Goal: Information Seeking & Learning: Learn about a topic

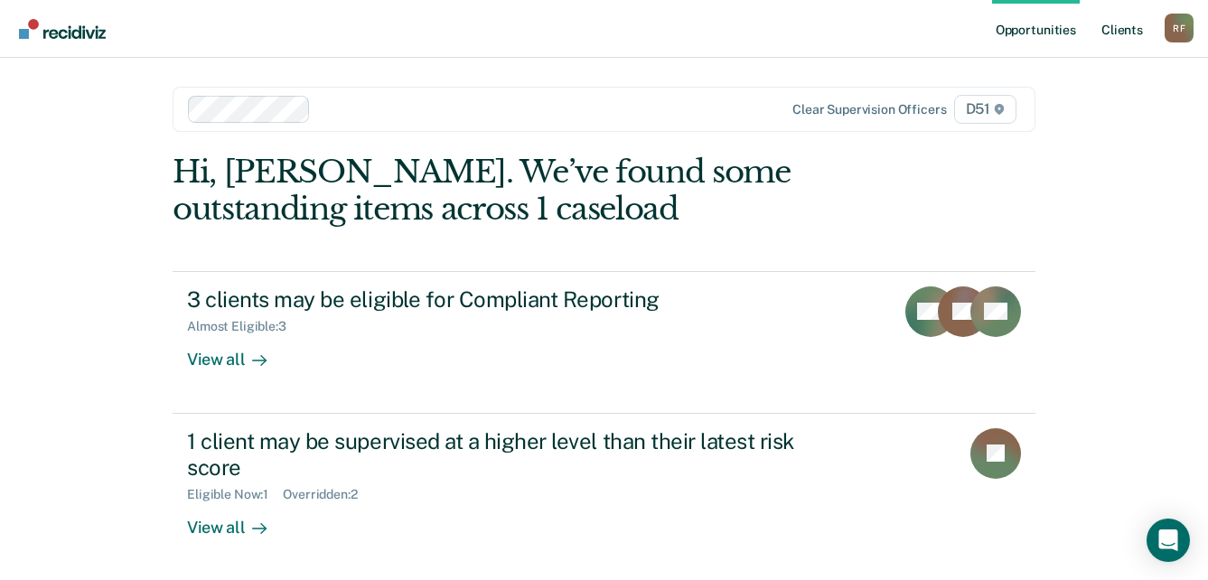
click at [1131, 27] on link "Client s" at bounding box center [1121, 29] width 49 height 58
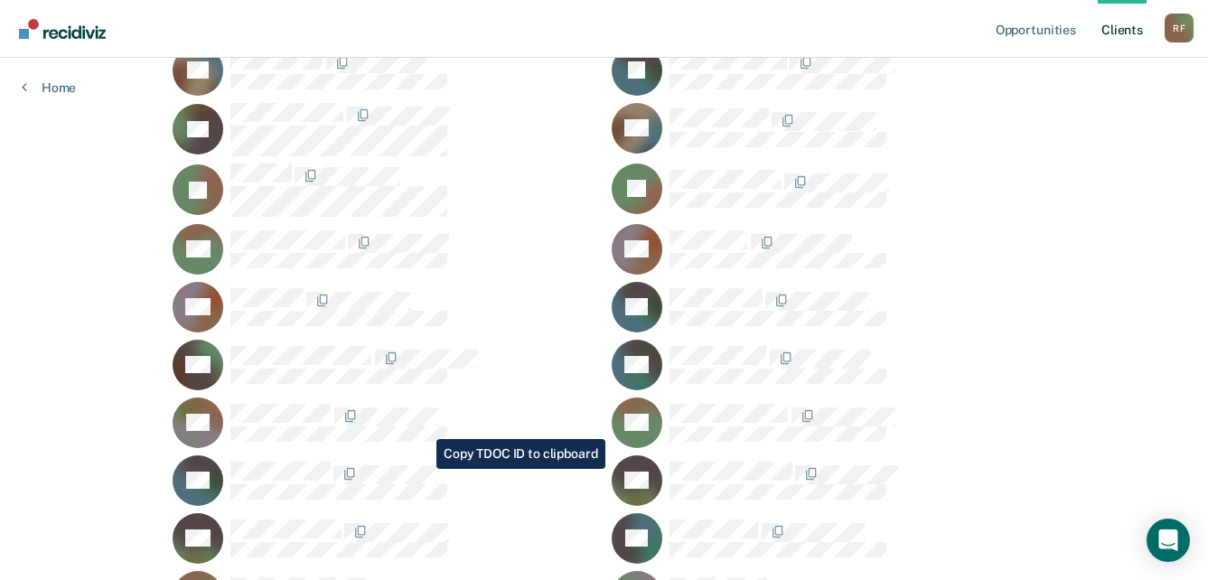
scroll to position [723, 0]
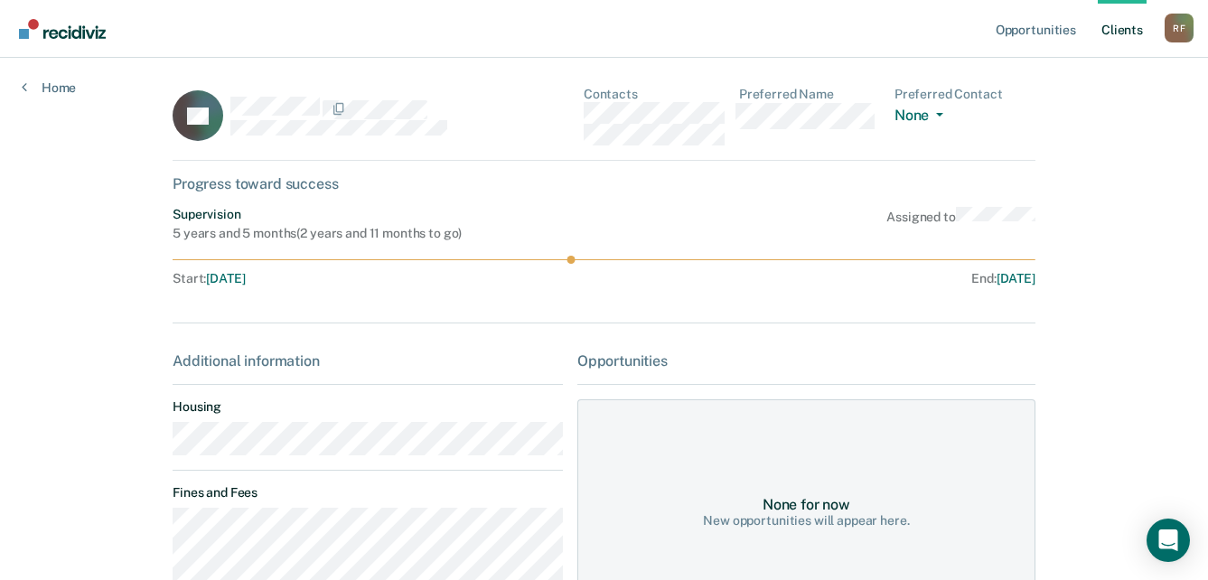
click at [163, 451] on main "LH Contacts Preferred Name Preferred Contact None Call Text Email None Progress…" at bounding box center [604, 485] width 906 height 855
click at [585, 116] on div "LH Contacts Preferred Name Preferred Contact None Call Text Email None" at bounding box center [604, 124] width 863 height 74
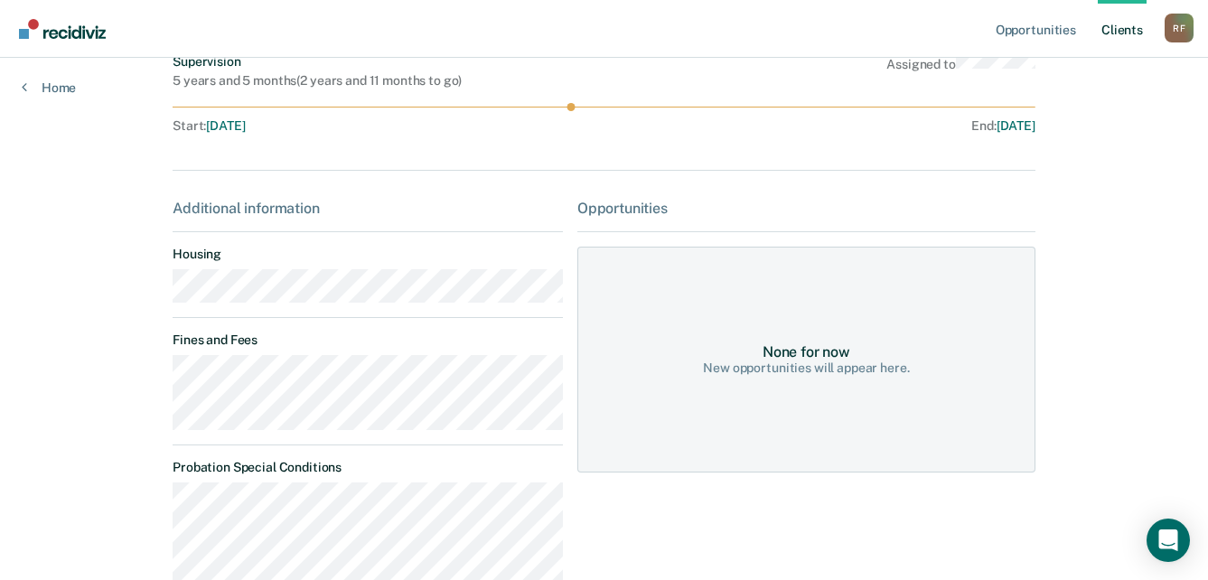
scroll to position [181, 0]
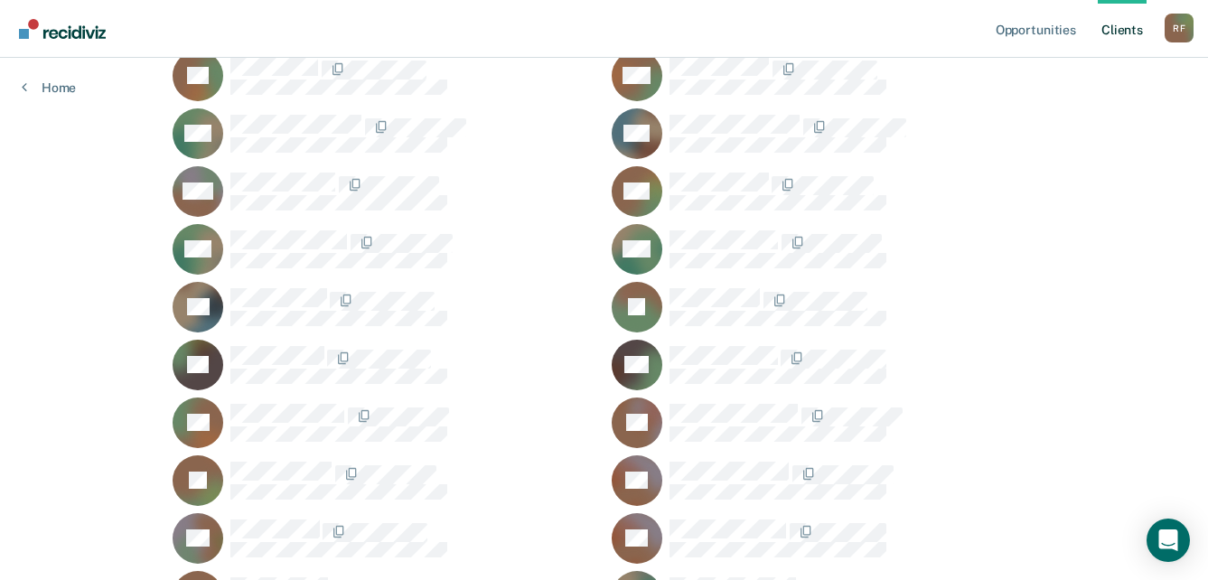
scroll to position [1716, 0]
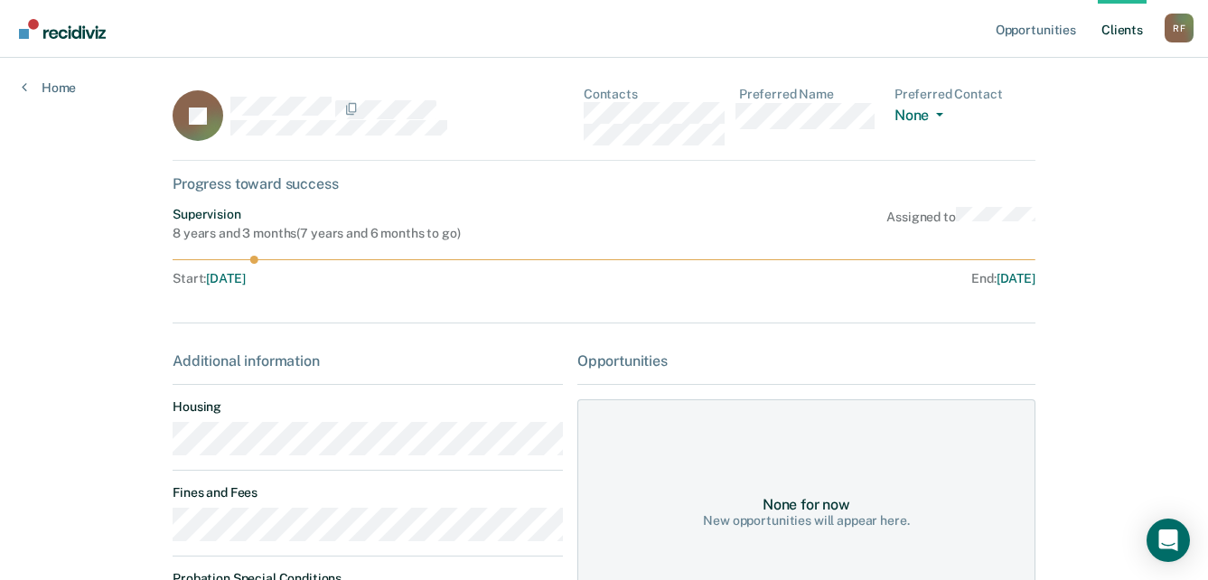
click at [577, 116] on div "JS Contacts Preferred Name Preferred Contact None Call Text Email None" at bounding box center [604, 124] width 863 height 74
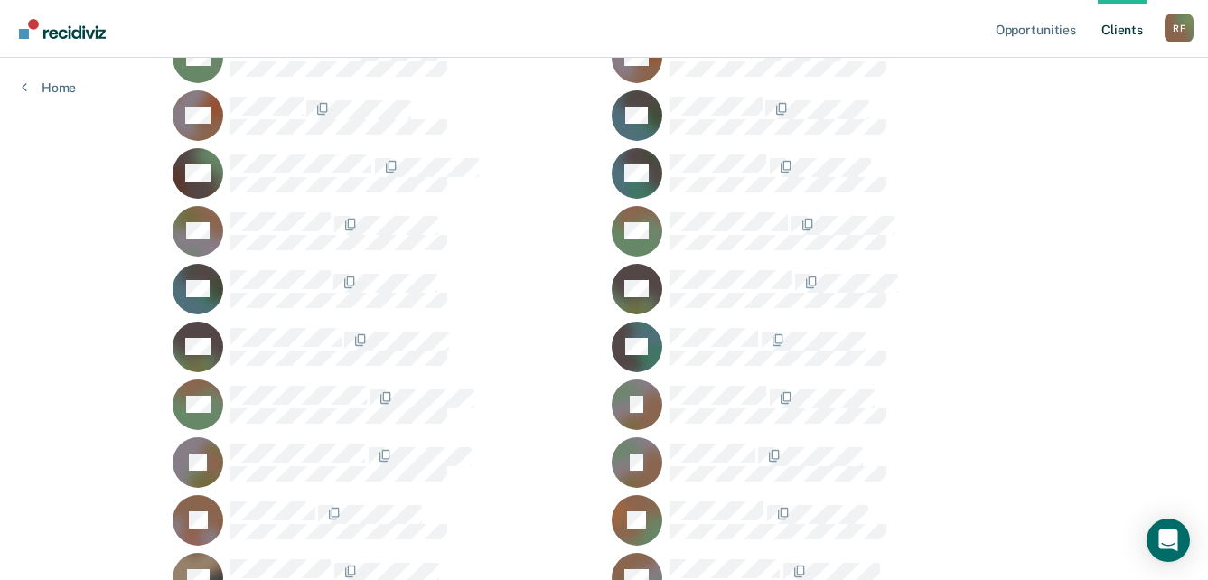
scroll to position [993, 0]
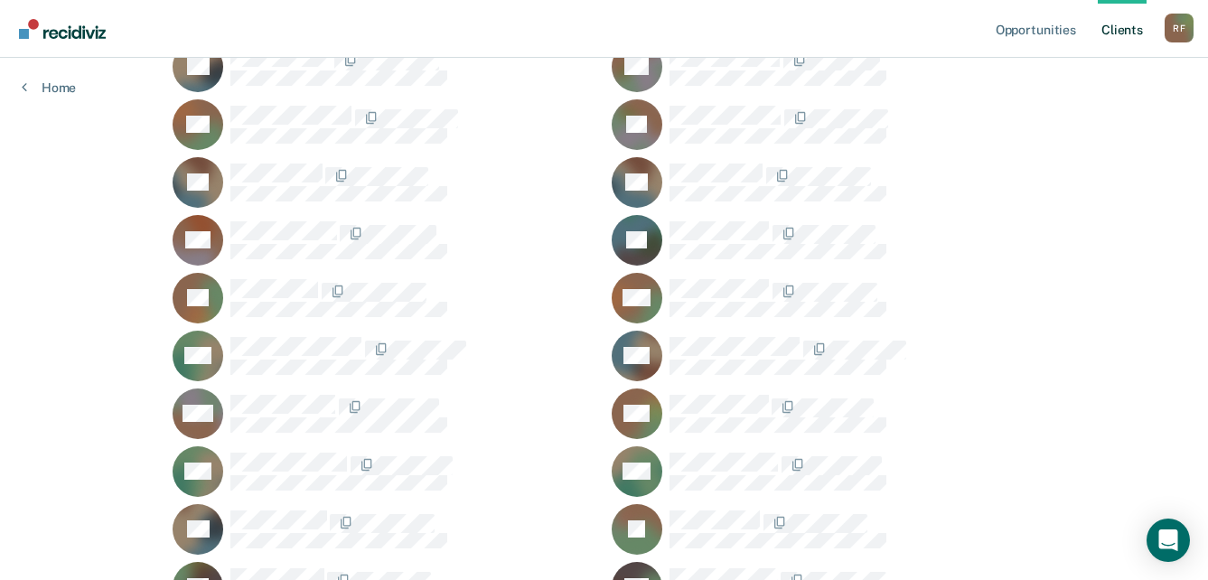
scroll to position [1445, 0]
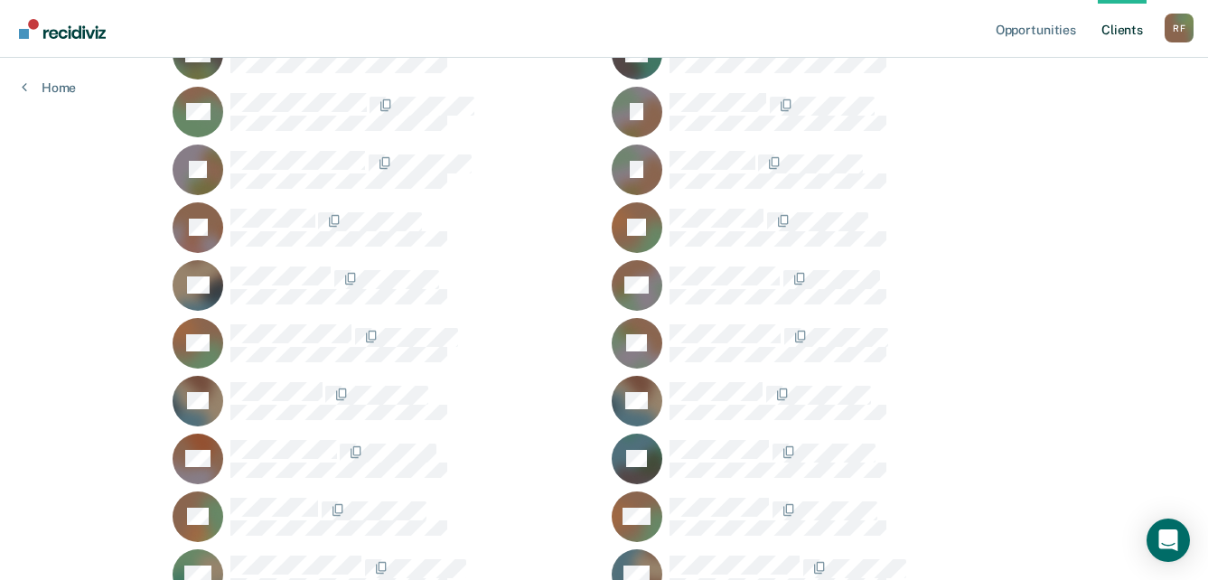
scroll to position [1174, 0]
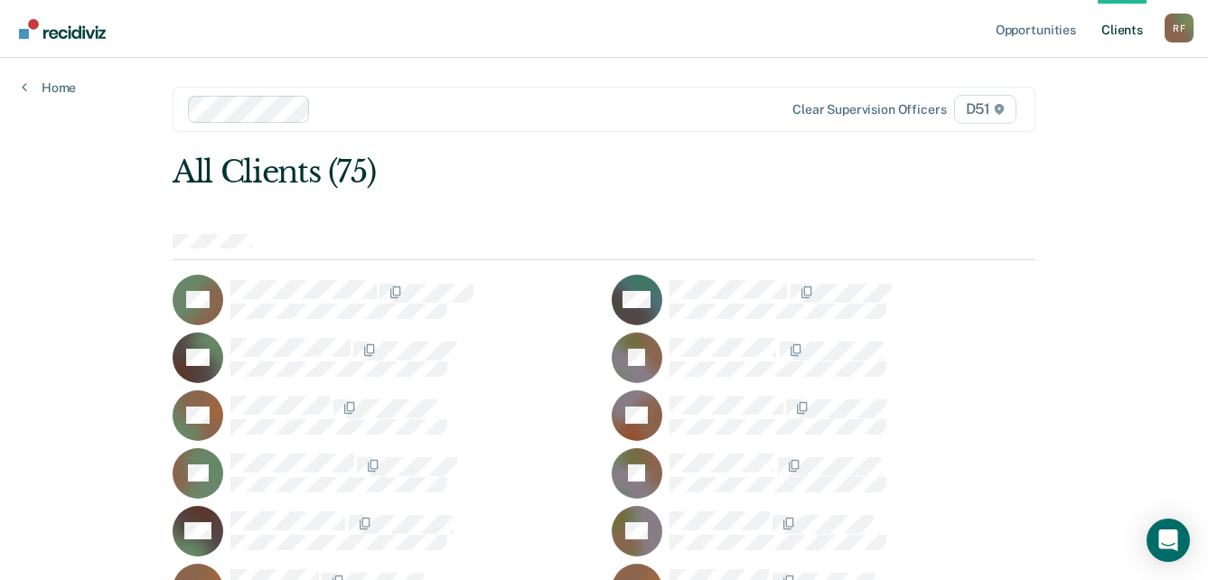
scroll to position [181, 0]
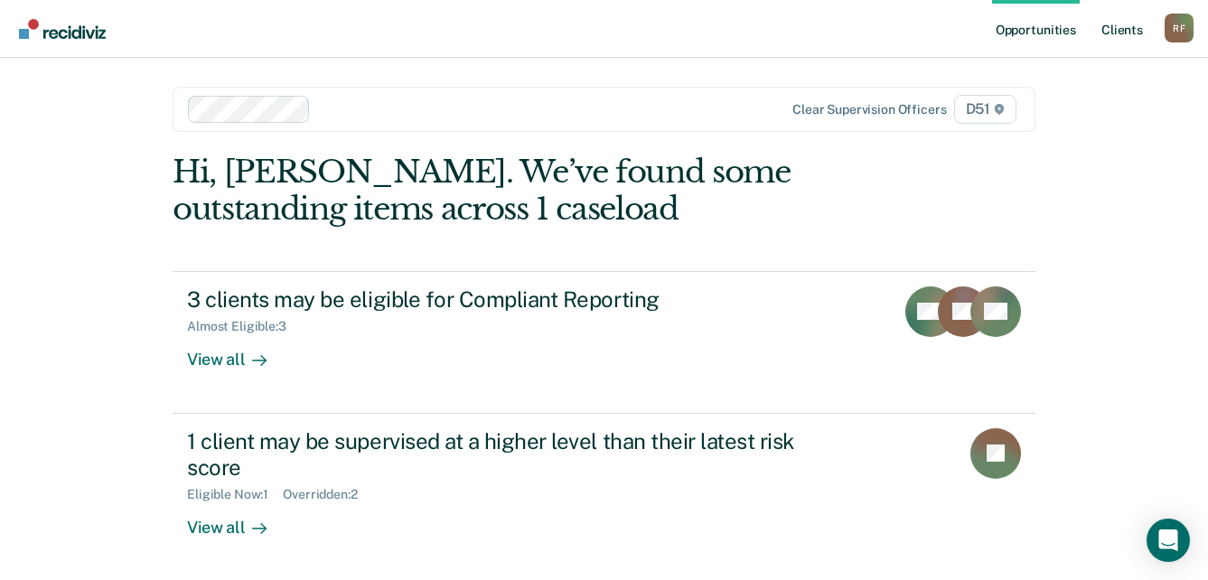
click at [1126, 33] on link "Client s" at bounding box center [1121, 29] width 49 height 58
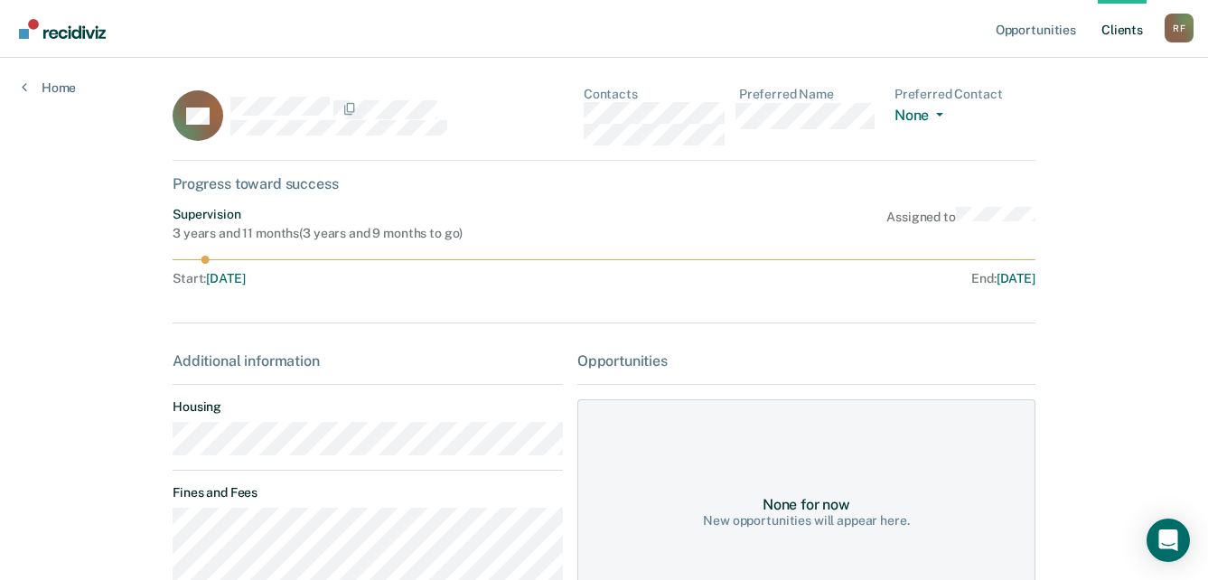
click at [162, 449] on main "AB Contacts Preferred Name Preferred Contact None Call Text Email None Progress…" at bounding box center [604, 420] width 906 height 724
click at [570, 118] on div "AB Contacts Preferred Name Preferred Contact None Call Text Email None" at bounding box center [604, 124] width 863 height 74
drag, startPoint x: 570, startPoint y: 118, endPoint x: 621, endPoint y: 162, distance: 67.3
click at [615, 166] on div "AB Contacts Preferred Name Preferred Contact None Call Text Email None Progress…" at bounding box center [604, 420] width 863 height 667
click at [586, 113] on div "AB Contacts Preferred Name Preferred Contact None Call Text Email None" at bounding box center [604, 124] width 863 height 74
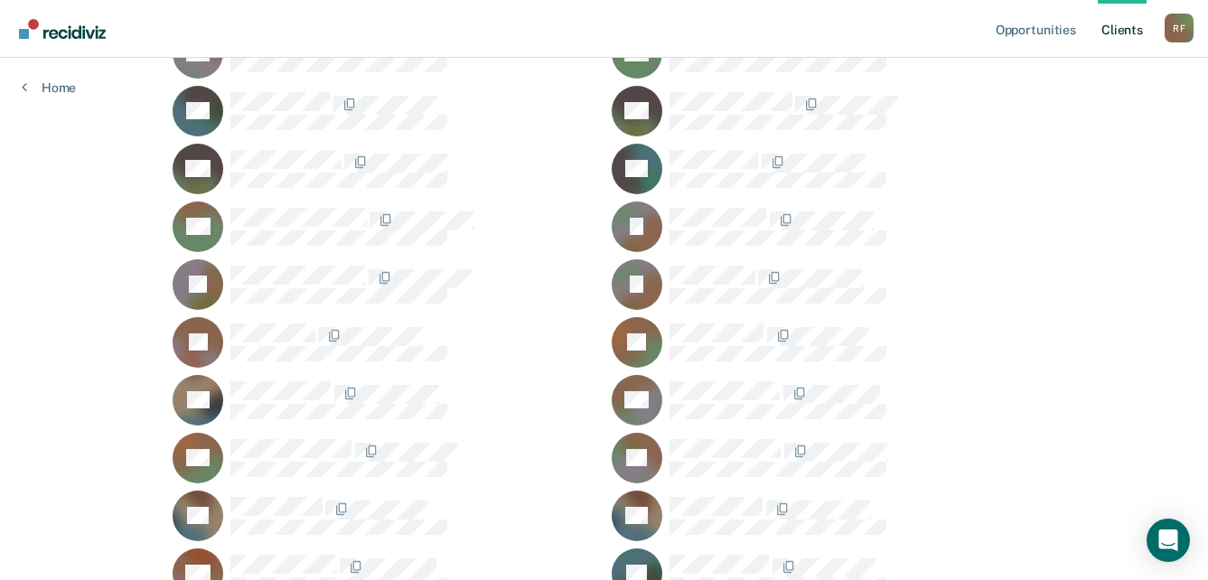
scroll to position [1084, 0]
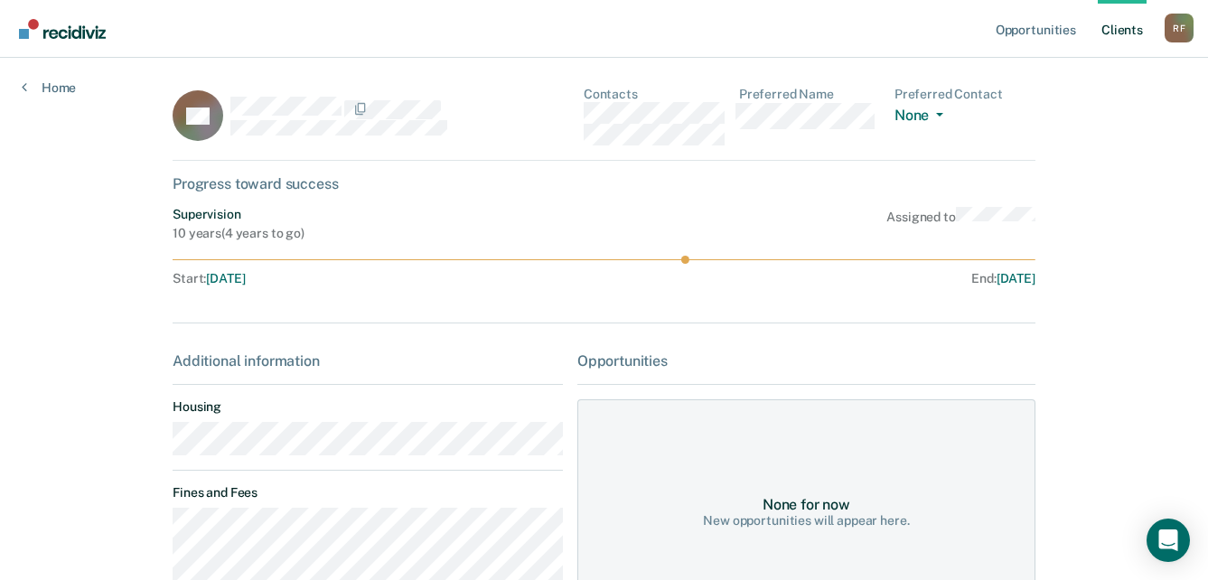
click at [151, 447] on main "KK Contacts Preferred Name Preferred Contact None Call Text Email None Progress…" at bounding box center [604, 494] width 906 height 872
click at [582, 119] on div "KK Contacts Preferred Name Preferred Contact None Call Text Email None" at bounding box center [604, 124] width 863 height 74
click at [29, 85] on link "Home" at bounding box center [49, 87] width 54 height 16
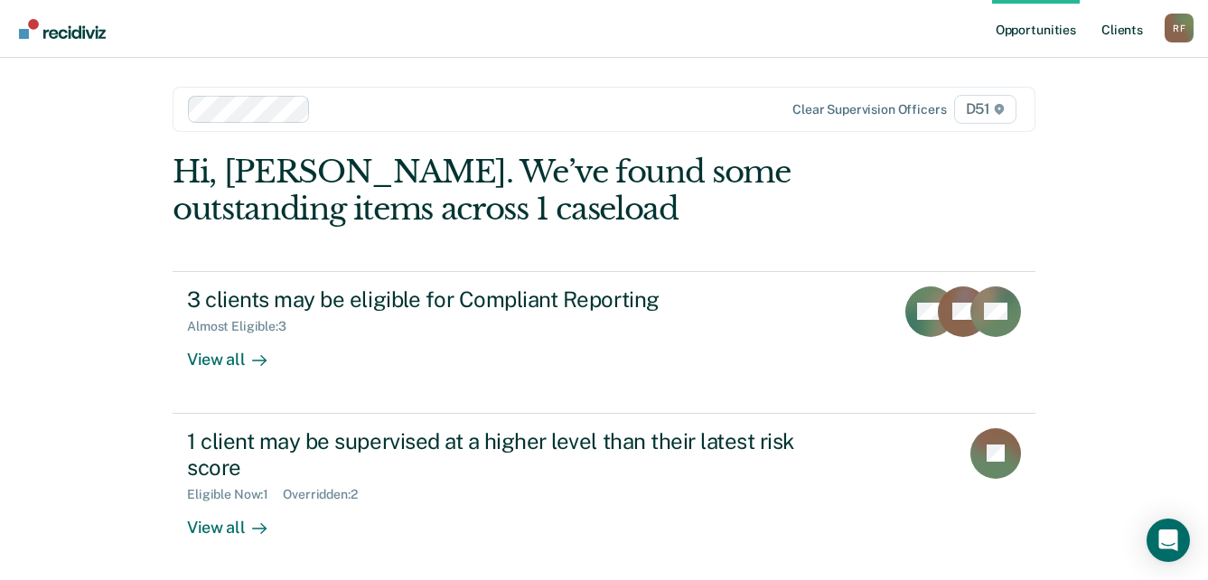
click at [1128, 24] on link "Client s" at bounding box center [1121, 29] width 49 height 58
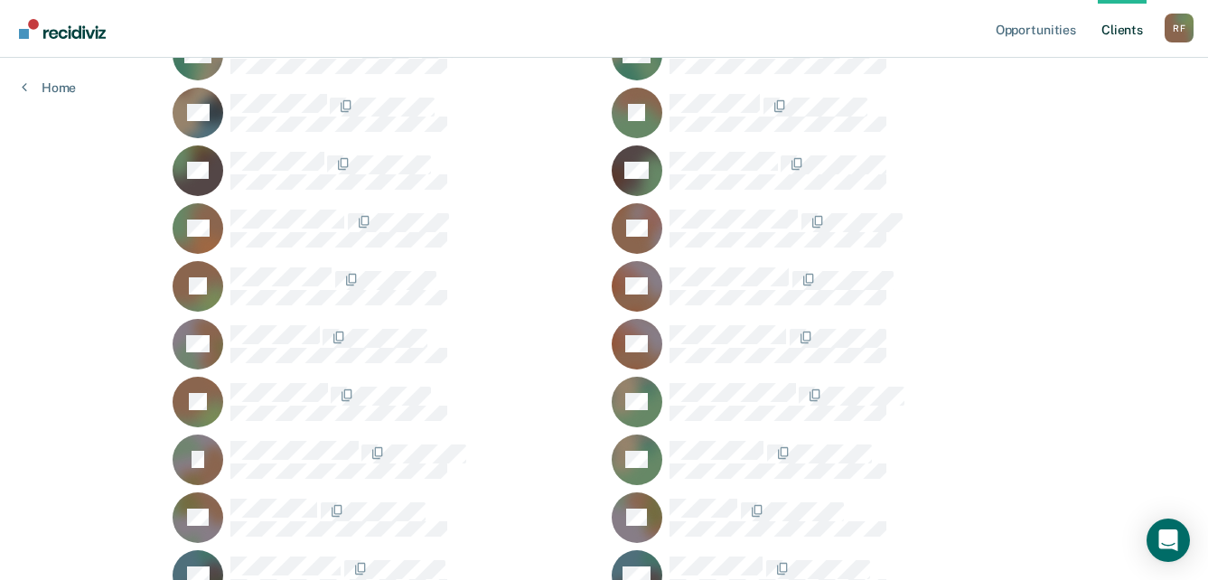
scroll to position [1954, 0]
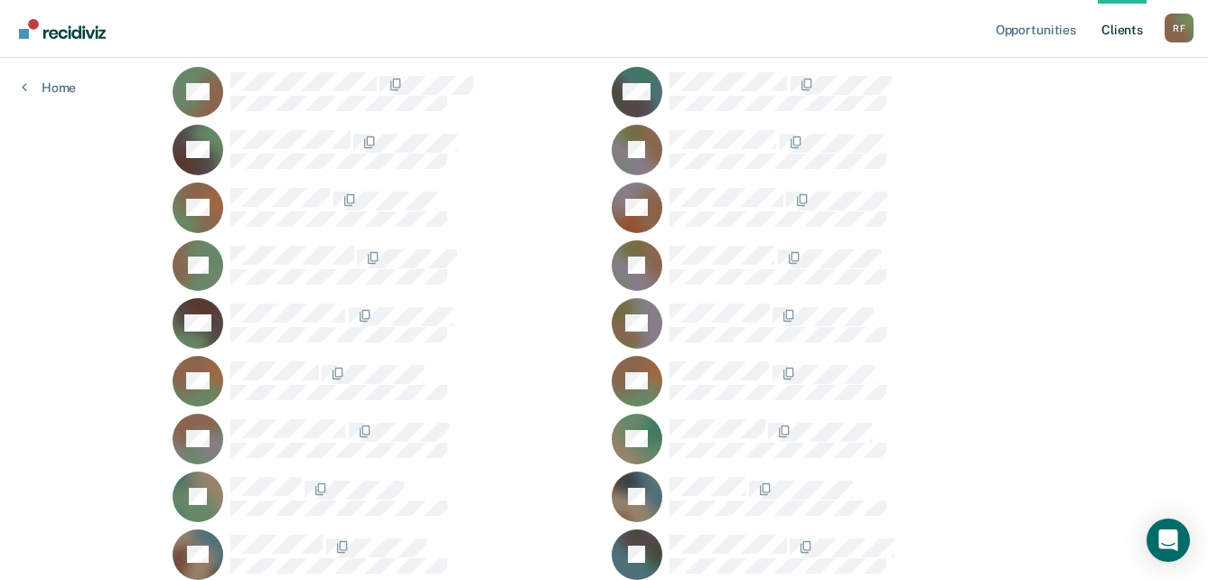
scroll to position [238, 0]
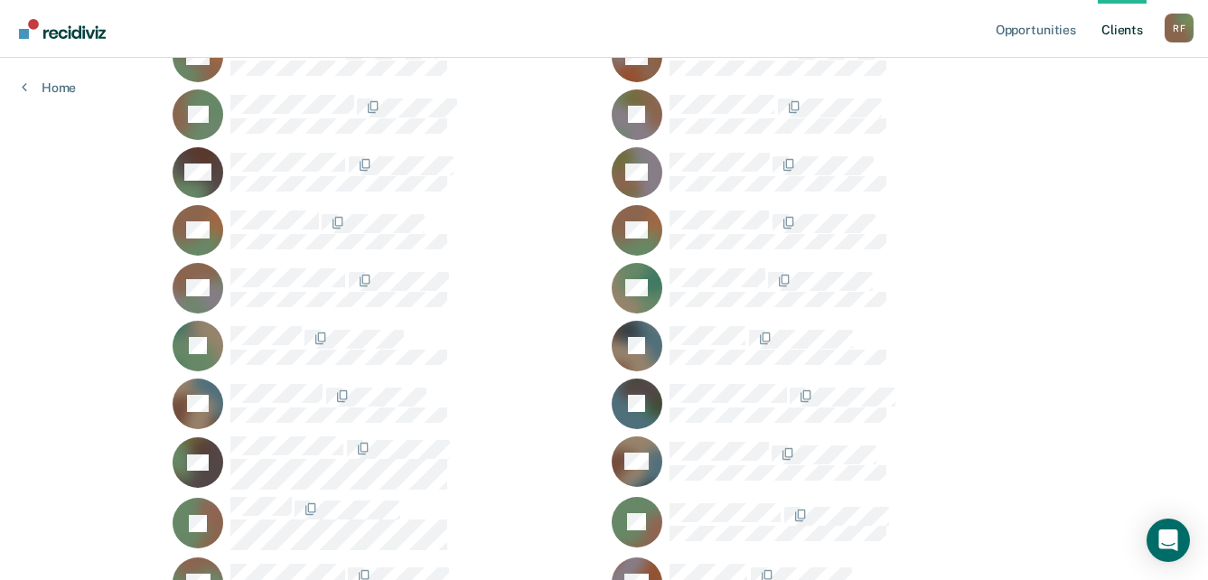
scroll to position [508, 0]
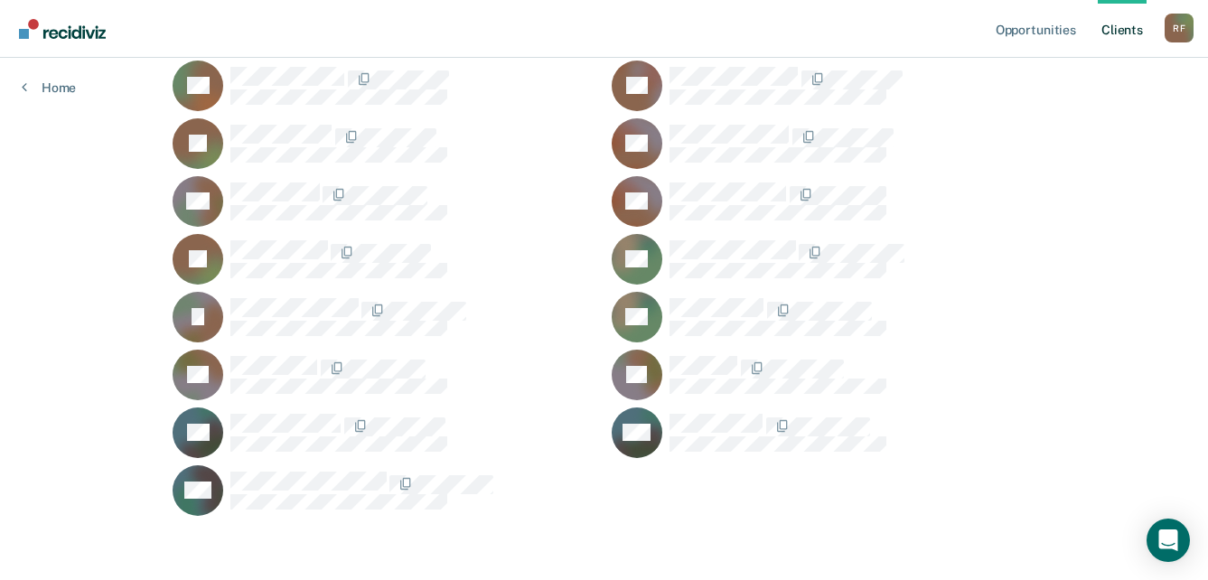
scroll to position [1863, 0]
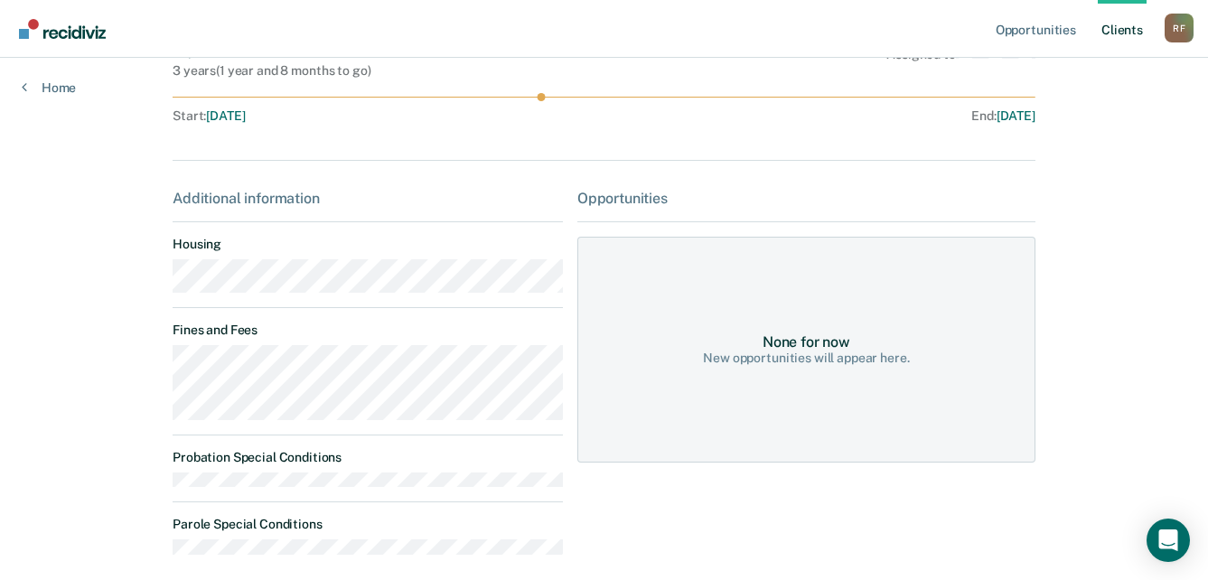
scroll to position [181, 0]
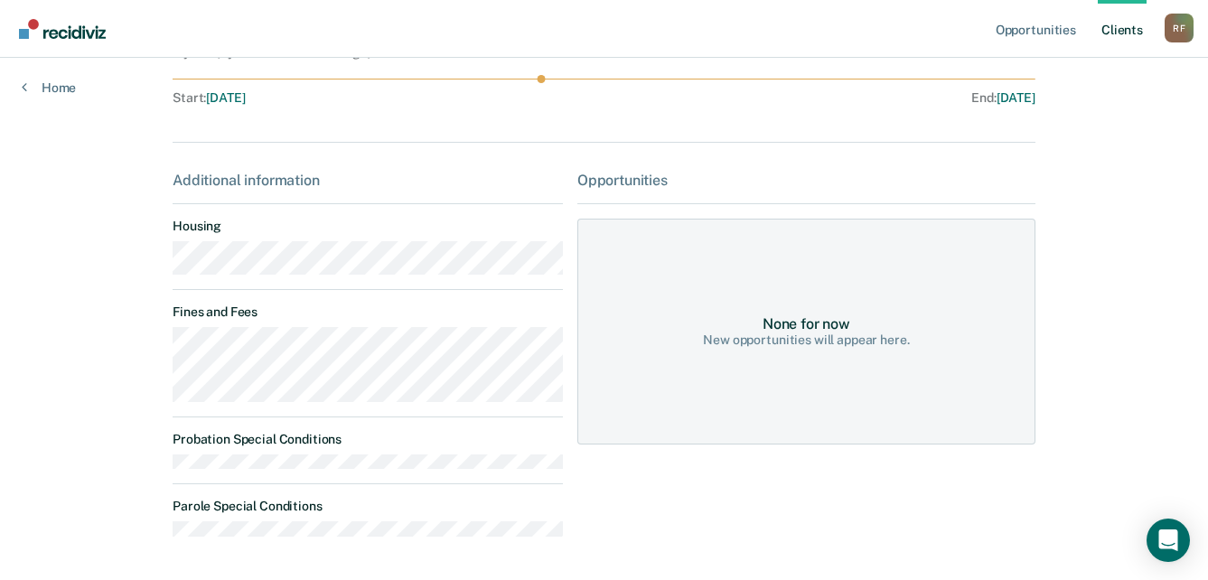
click at [160, 269] on main "DS Contacts Preferred Name Preferred Contact None Call Text Email None Progress…" at bounding box center [604, 239] width 906 height 724
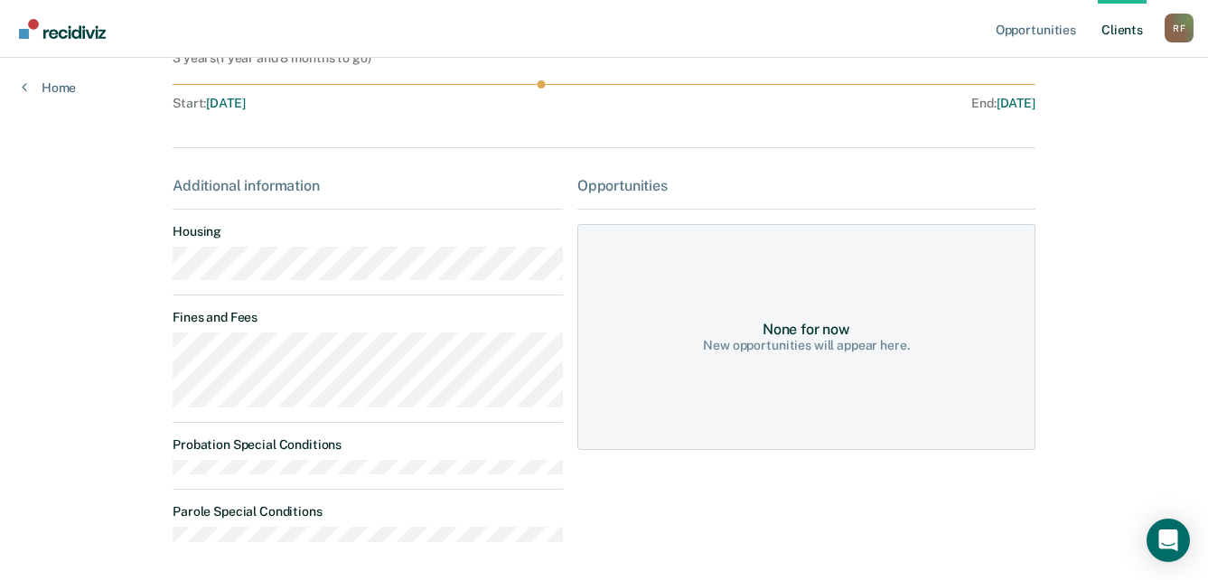
scroll to position [0, 0]
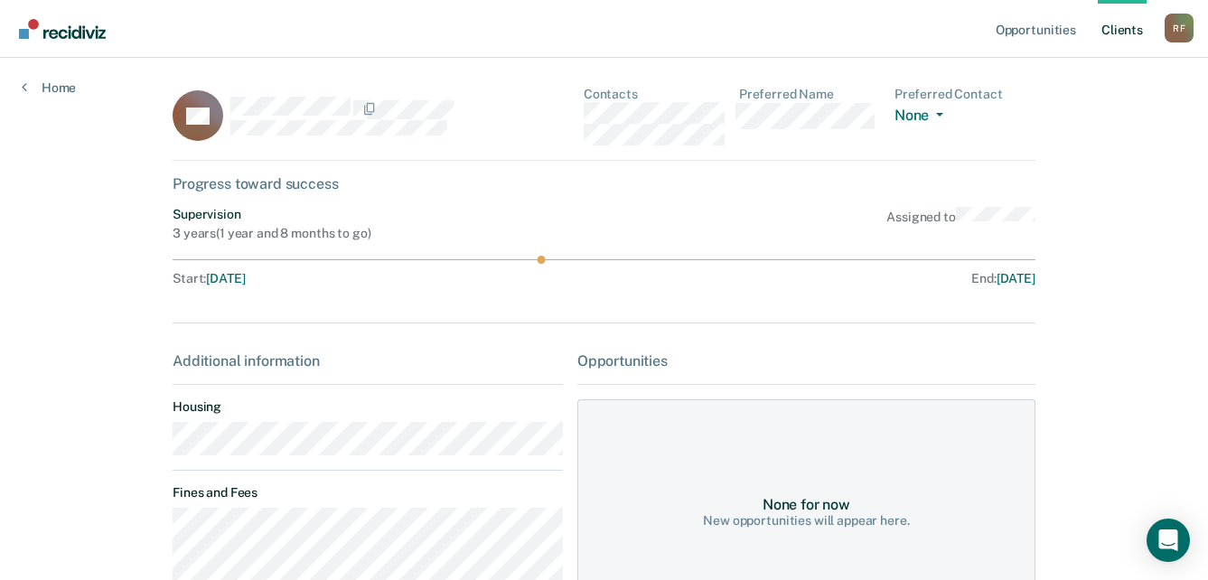
drag, startPoint x: 625, startPoint y: 184, endPoint x: 636, endPoint y: 180, distance: 11.7
click at [626, 184] on div "Progress toward success" at bounding box center [604, 183] width 863 height 17
click at [582, 104] on div "DS Contacts Preferred Name Preferred Contact None Call Text Email None" at bounding box center [604, 124] width 863 height 74
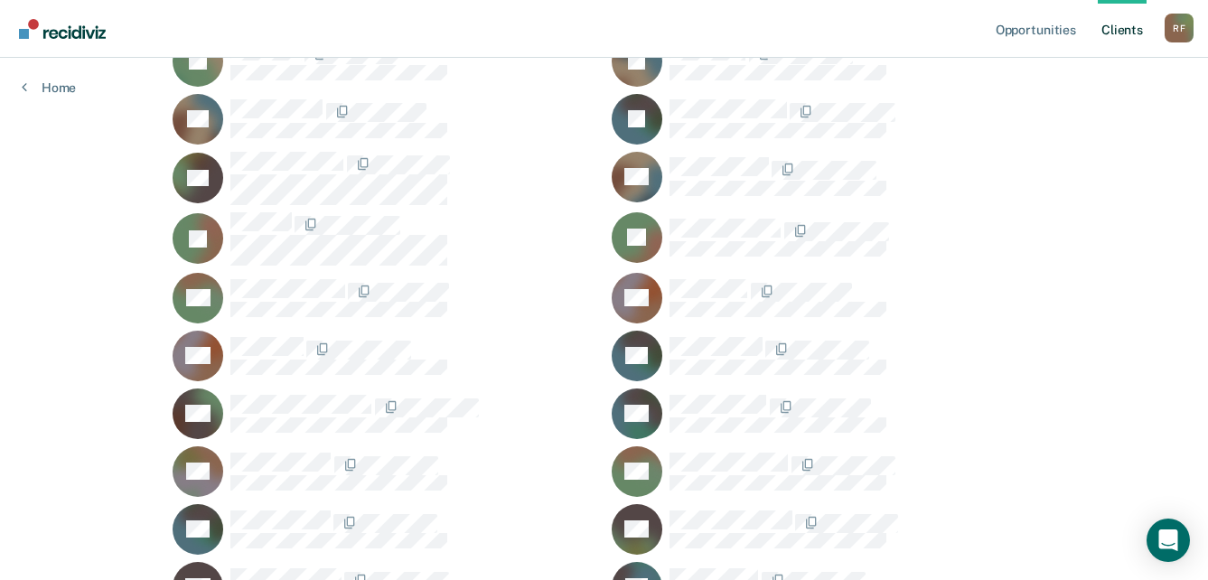
scroll to position [599, 0]
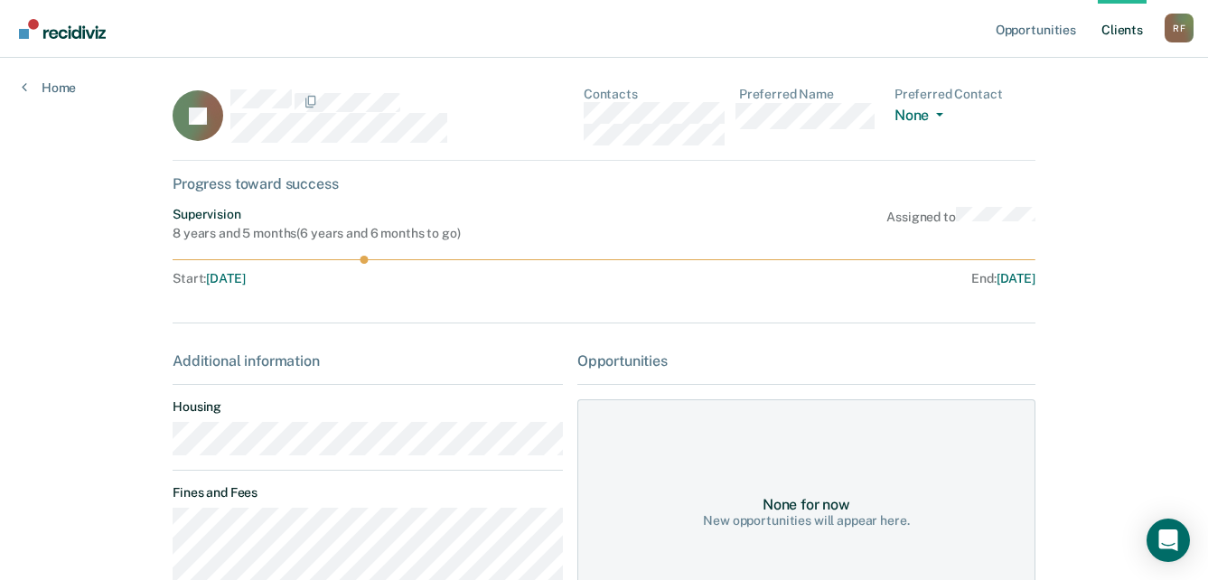
click at [163, 451] on main "IG Contacts Preferred Name Preferred Contact None Call Text Email None Progress…" at bounding box center [604, 559] width 906 height 1002
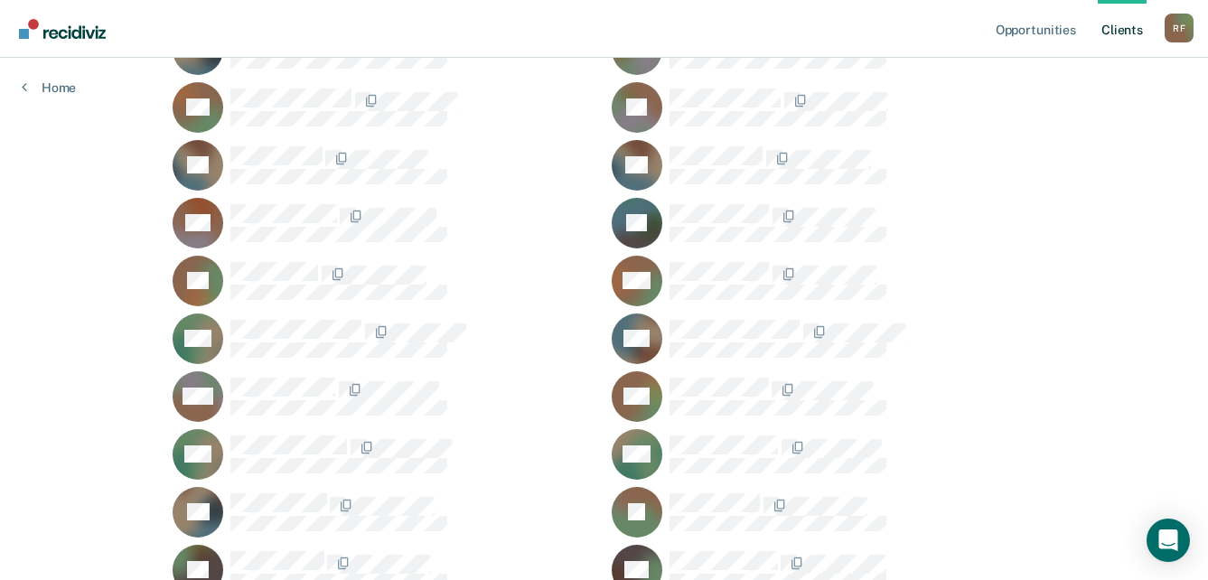
scroll to position [1502, 0]
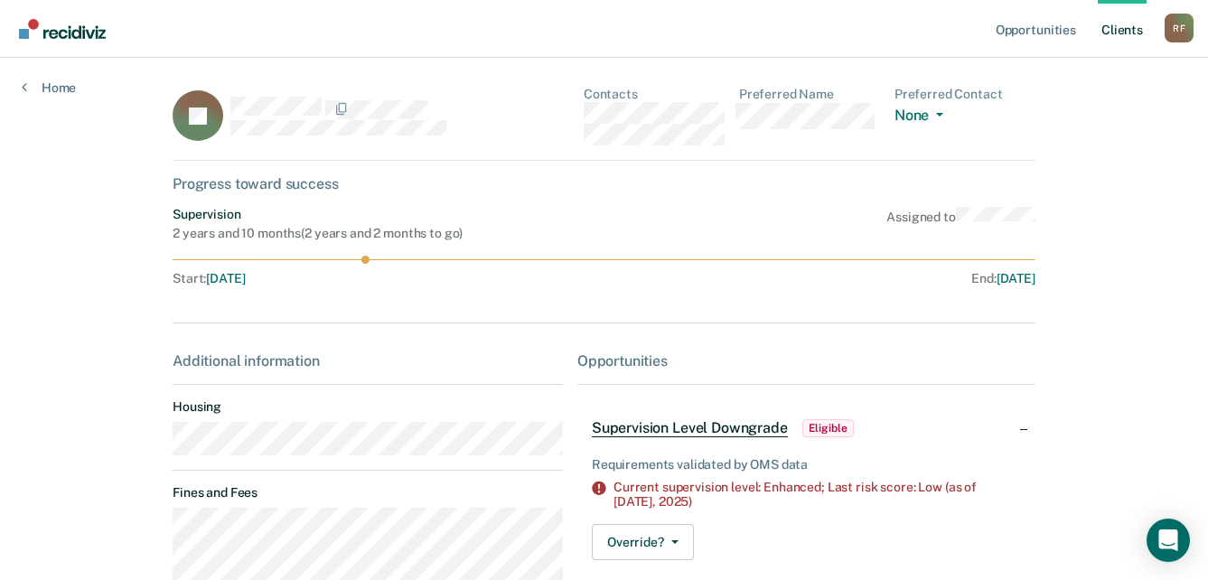
scroll to position [90, 0]
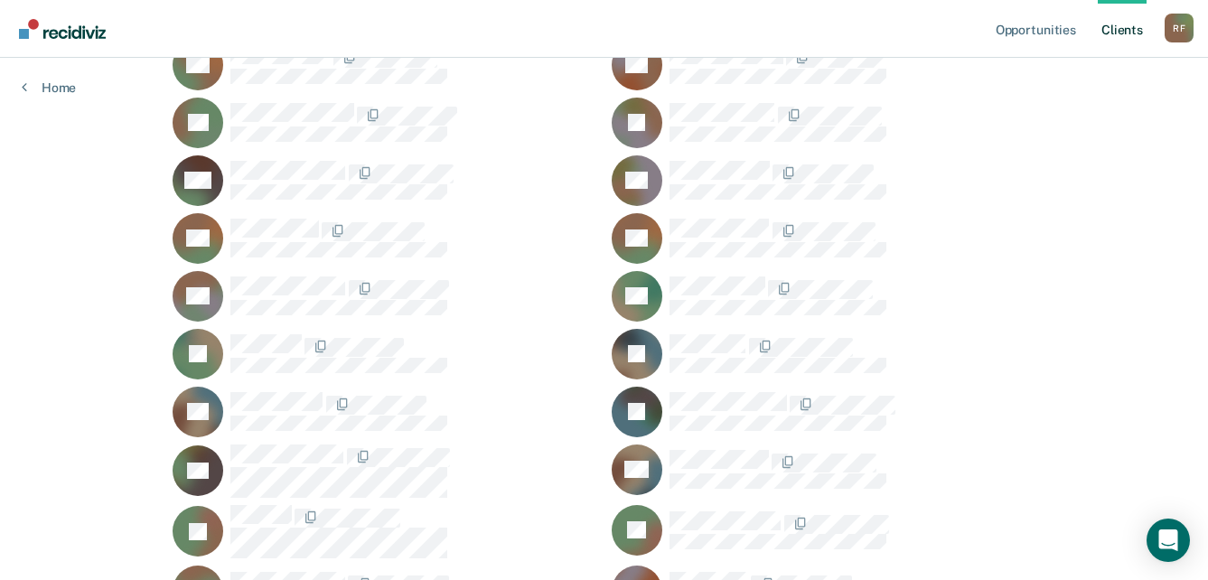
scroll to position [238, 0]
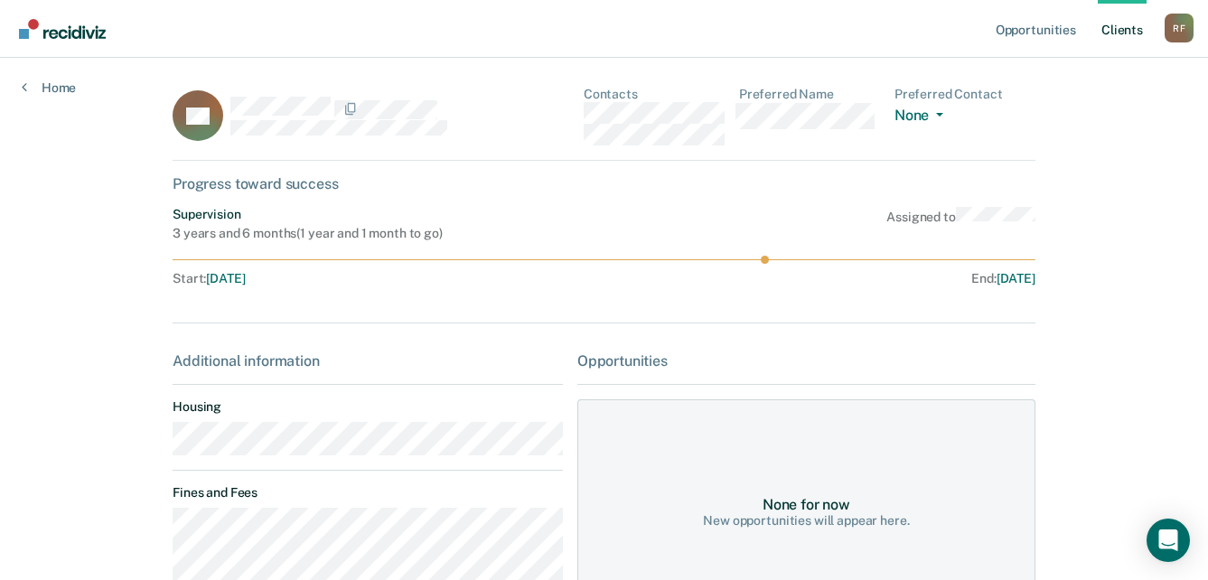
click at [583, 112] on div "BC Contacts Preferred Name Preferred Contact None Call Text Email None" at bounding box center [604, 124] width 863 height 74
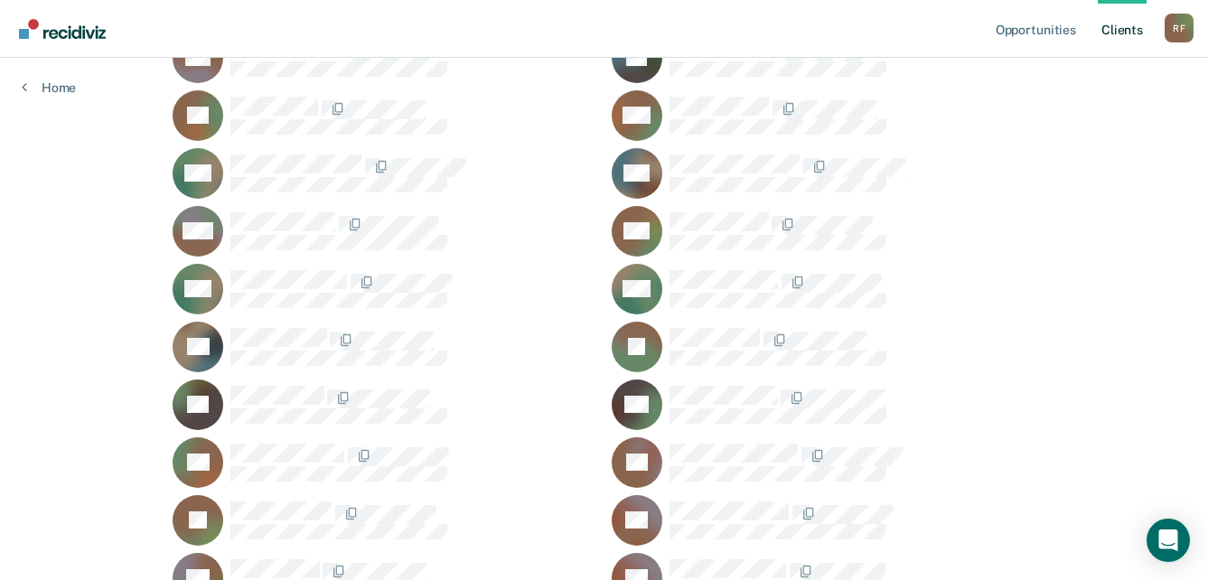
scroll to position [1592, 0]
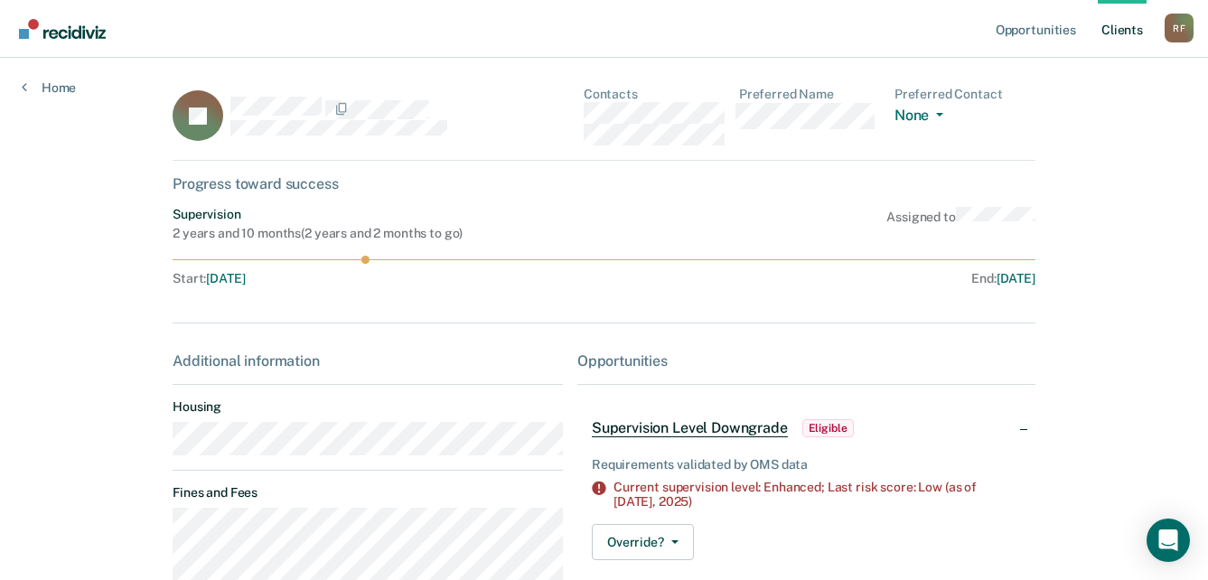
click at [163, 448] on main "JP Contacts Preferred Name Preferred Contact None Call Text Email None Progress…" at bounding box center [604, 500] width 906 height 885
click at [585, 118] on div "JP Contacts Preferred Name Preferred Contact None Call Text Email None" at bounding box center [604, 124] width 863 height 74
